Goal: Task Accomplishment & Management: Manage account settings

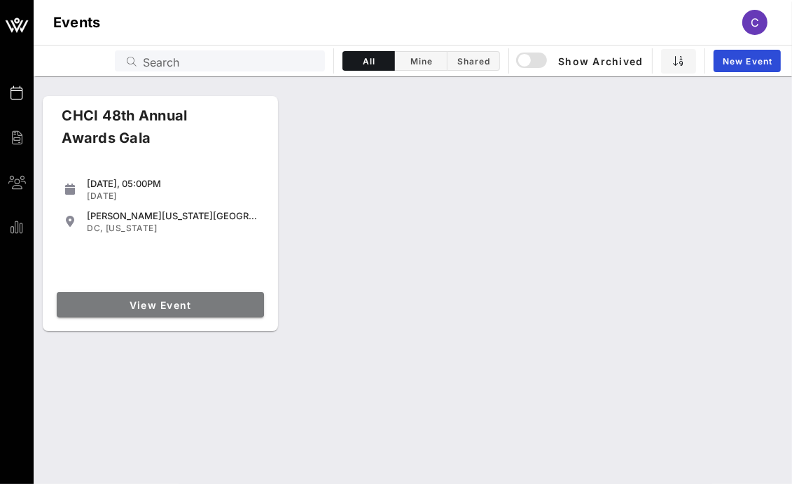
click at [198, 298] on link "View Event" at bounding box center [160, 304] width 207 height 25
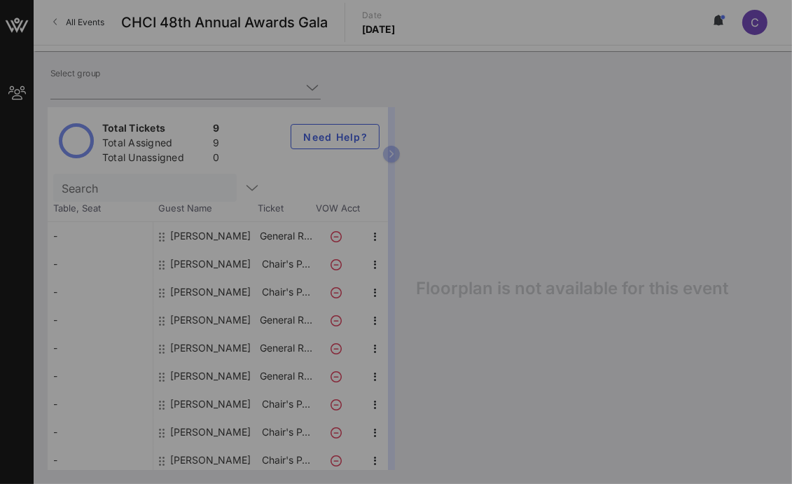
type input "Southwest Airlines (Southwest Airlines) [[PERSON_NAME], [PERSON_NAME][EMAIL_ADD…"
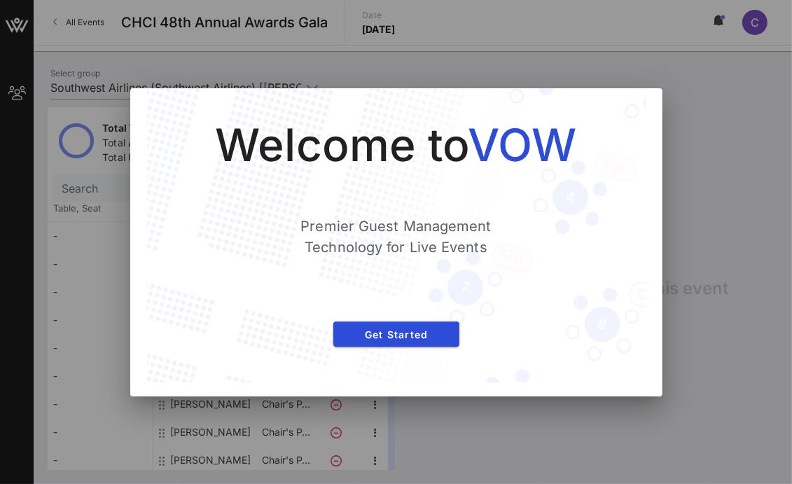
click at [741, 169] on div at bounding box center [396, 242] width 792 height 484
click at [758, 202] on div at bounding box center [396, 242] width 792 height 484
click at [435, 336] on span "Get Started" at bounding box center [397, 334] width 104 height 12
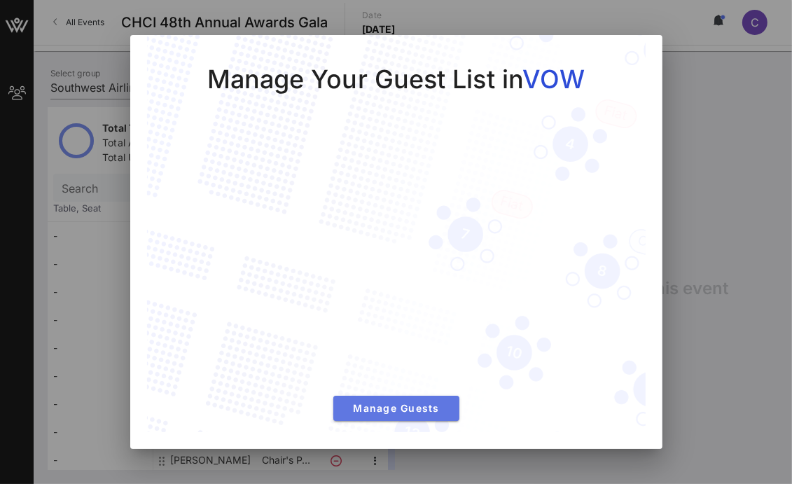
click at [417, 397] on button "Manage Guests" at bounding box center [396, 408] width 126 height 25
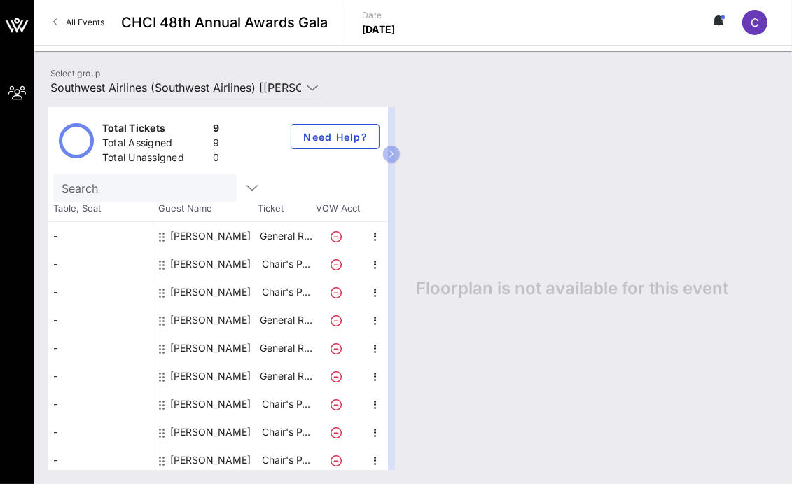
click at [648, 180] on div "Floorplan is not available for this event" at bounding box center [590, 288] width 376 height 363
